Goal: Navigation & Orientation: Find specific page/section

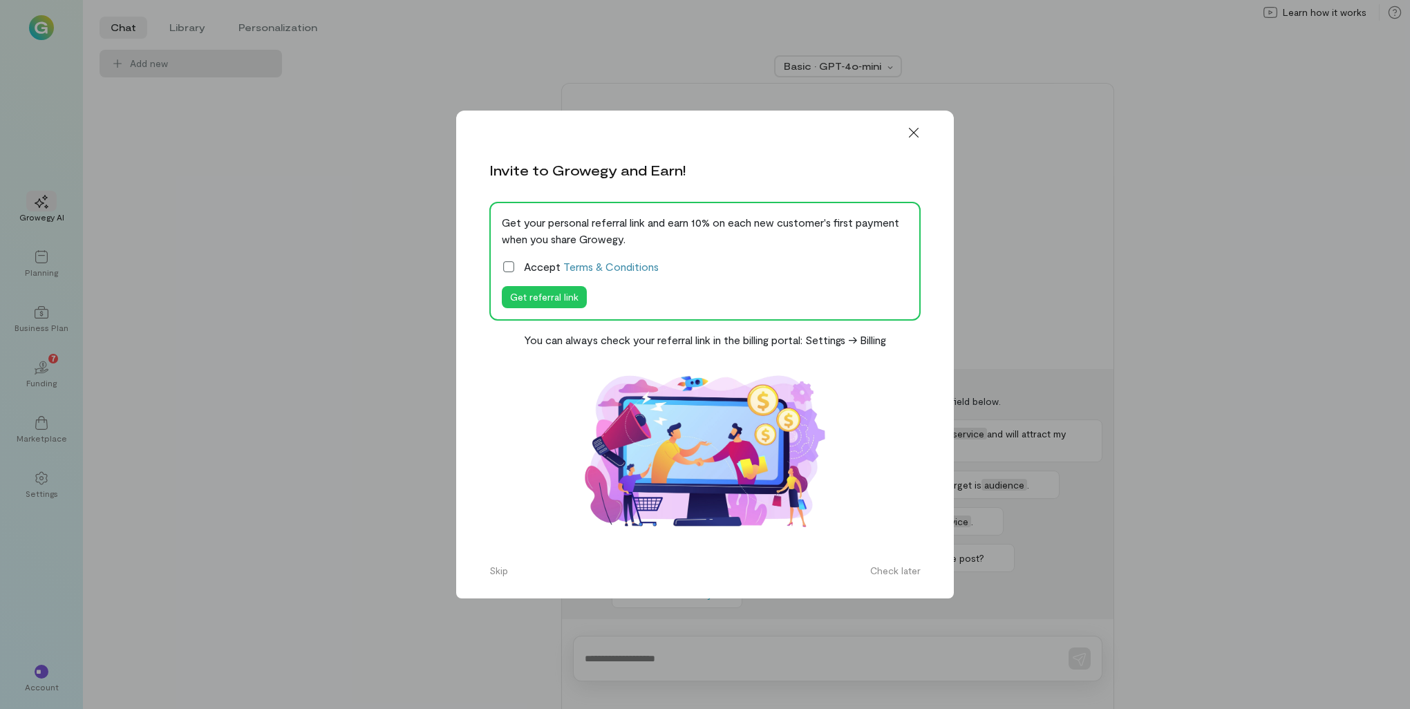
click at [506, 263] on icon at bounding box center [509, 267] width 14 height 14
click at [901, 572] on button "Check later" at bounding box center [895, 571] width 67 height 22
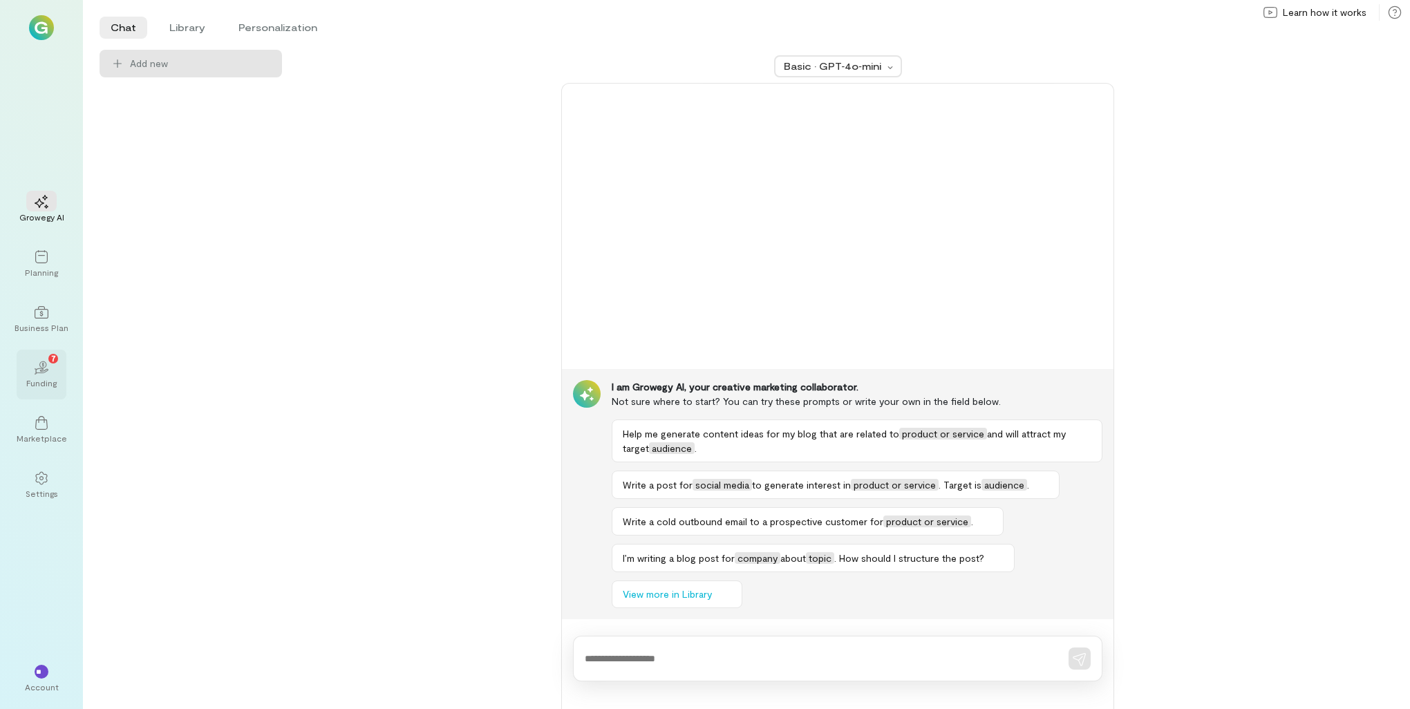
click at [41, 377] on div "Funding" at bounding box center [41, 382] width 30 height 11
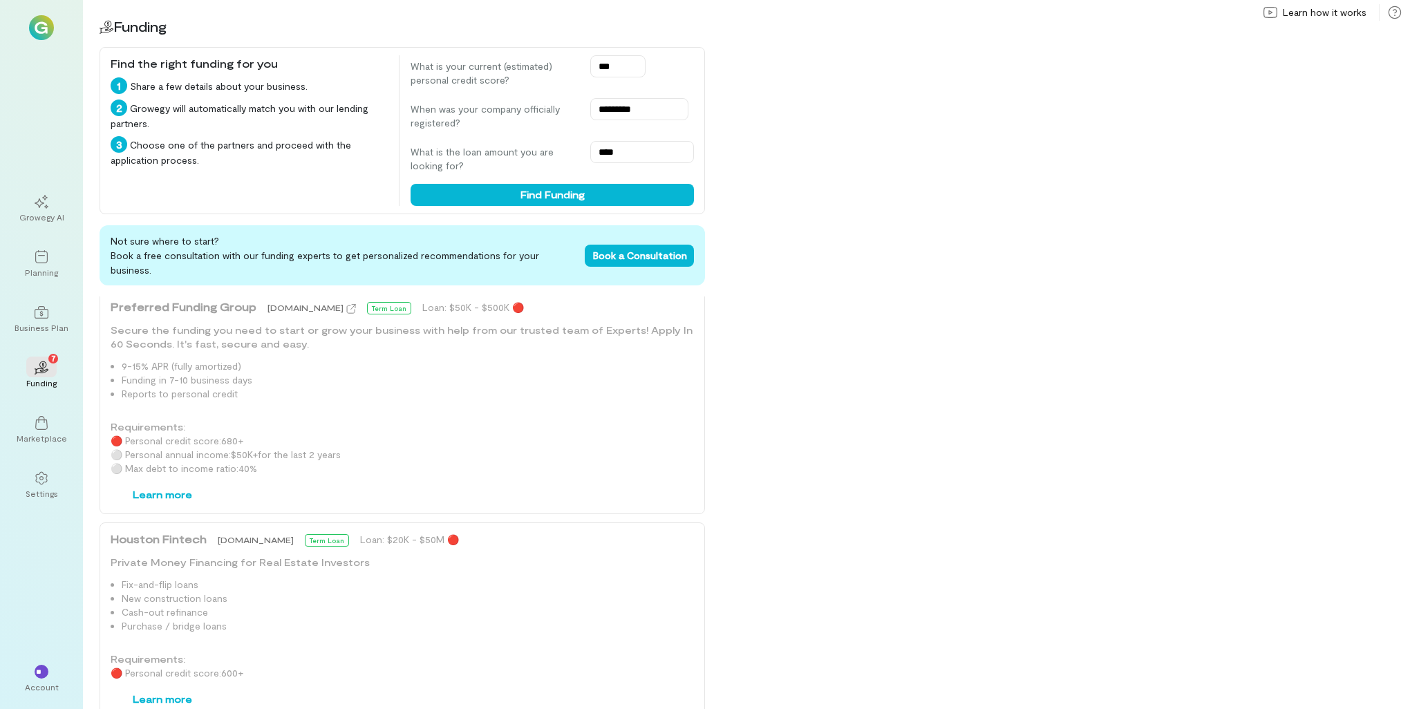
scroll to position [1339, 0]
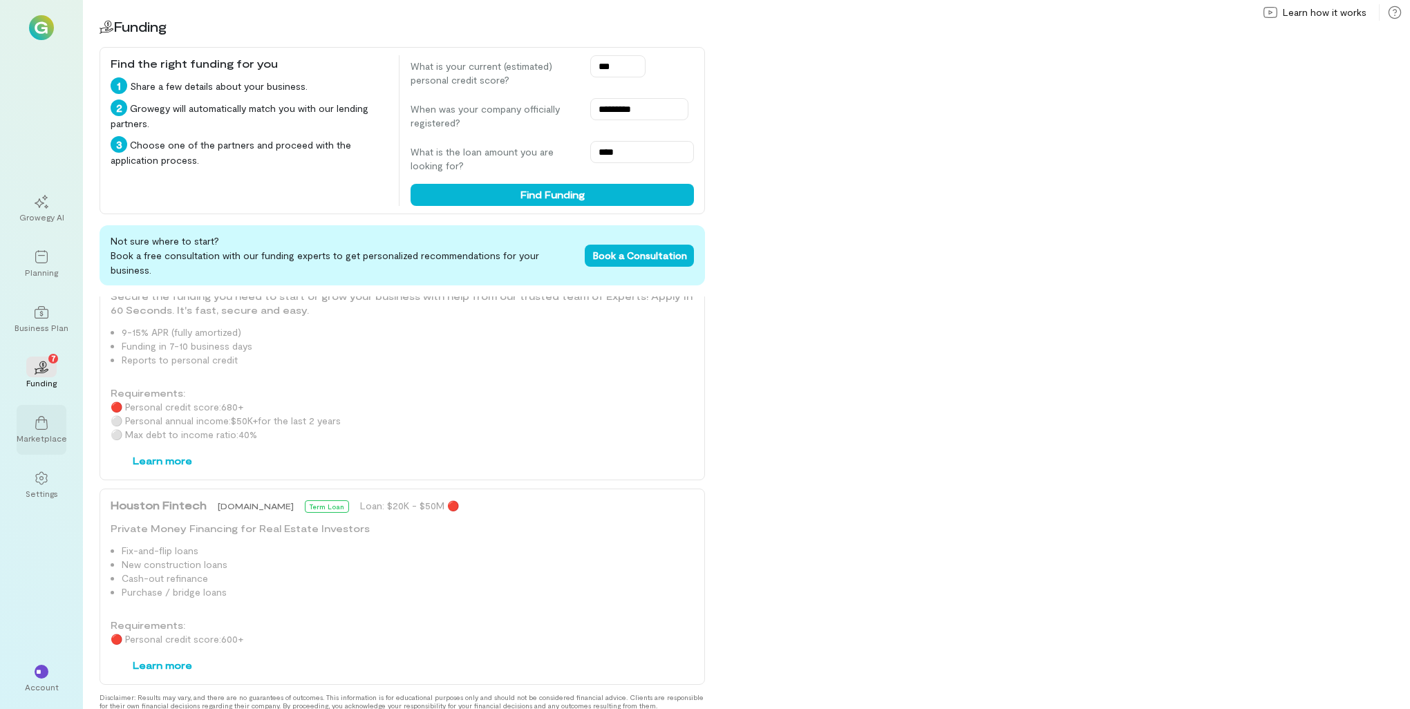
click at [51, 413] on div at bounding box center [41, 422] width 30 height 21
